Goal: Transaction & Acquisition: Register for event/course

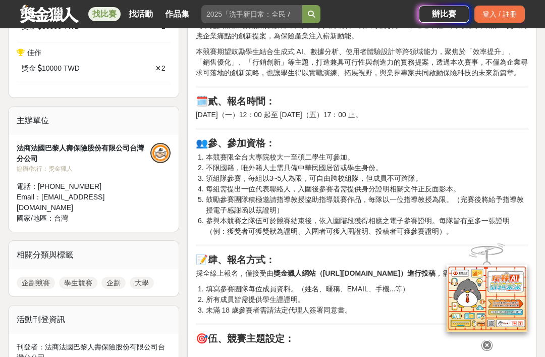
scroll to position [661, 0]
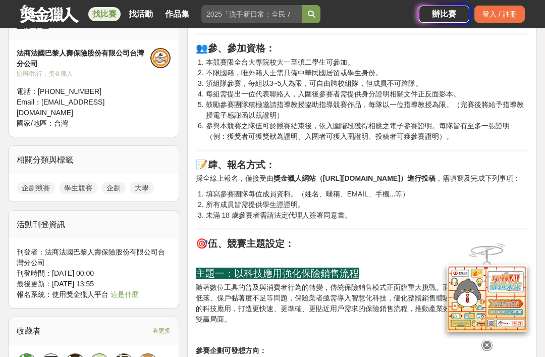
click at [376, 181] on strong "獎金獵人網站（[URL][DOMAIN_NAME]）進行投稿" at bounding box center [355, 178] width 162 height 8
click at [402, 175] on strong "獎金獵人網站（[URL][DOMAIN_NAME]）進行投稿" at bounding box center [355, 178] width 162 height 8
copy strong "https://contest.bhuntr.com/tw/2025_cardif_insurhack"
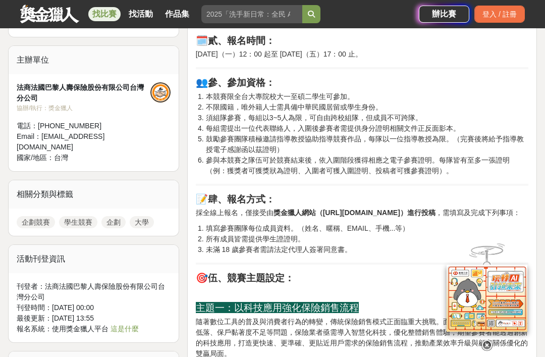
scroll to position [627, 0]
click at [347, 109] on li "不限國籍，唯外籍人士需具備中華民國居留或學生身份。" at bounding box center [367, 106] width 323 height 11
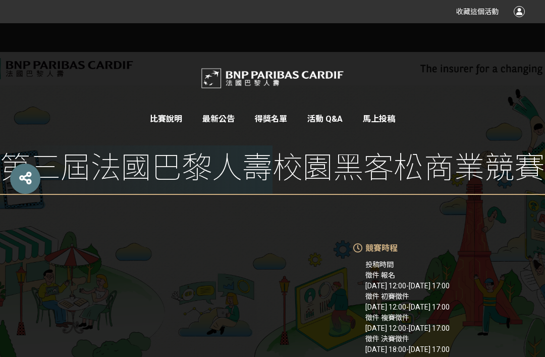
click at [387, 117] on span "馬上投稿" at bounding box center [379, 119] width 32 height 10
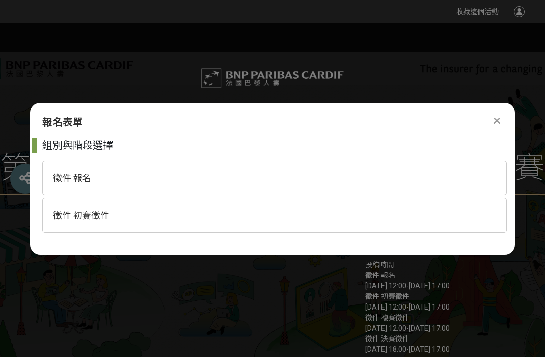
click at [363, 176] on div "徵件 報名" at bounding box center [274, 178] width 464 height 35
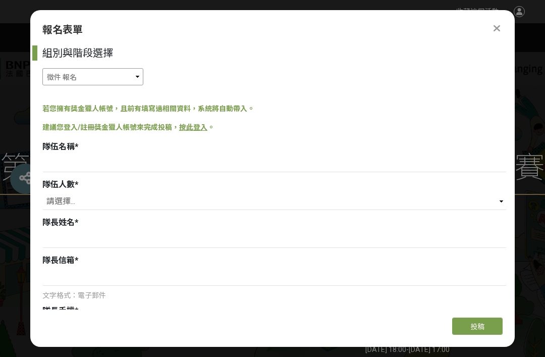
click at [131, 68] on select "徵件 報名 徵件 初賽徵件" at bounding box center [92, 76] width 101 height 17
click at [134, 68] on select "徵件 報名 徵件 初賽徵件" at bounding box center [92, 76] width 101 height 17
click at [141, 68] on select "徵件 報名 徵件 初賽徵件" at bounding box center [92, 76] width 101 height 17
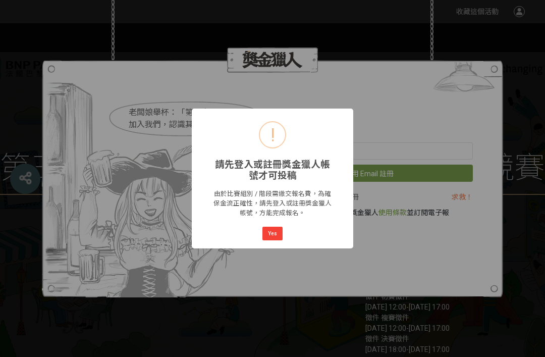
click at [277, 230] on button "Yes" at bounding box center [273, 234] width 20 height 14
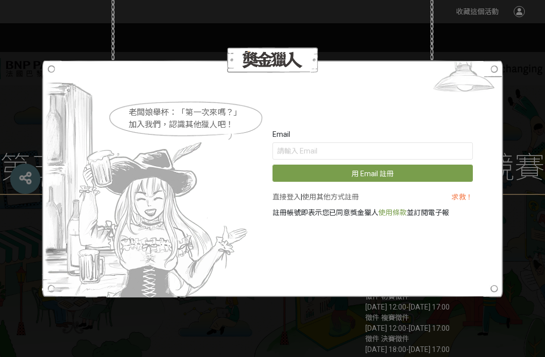
click at [498, 11] on div "老闆娘舉杯：「第一次來嗎？」 加入我們，認識其他獵人吧！ Email 用 Email 註冊 直接登入 | 使用其他方式註冊 求救！ 註冊帳號即表示您已同意獎金…" at bounding box center [272, 178] width 545 height 357
